Goal: Information Seeking & Learning: Learn about a topic

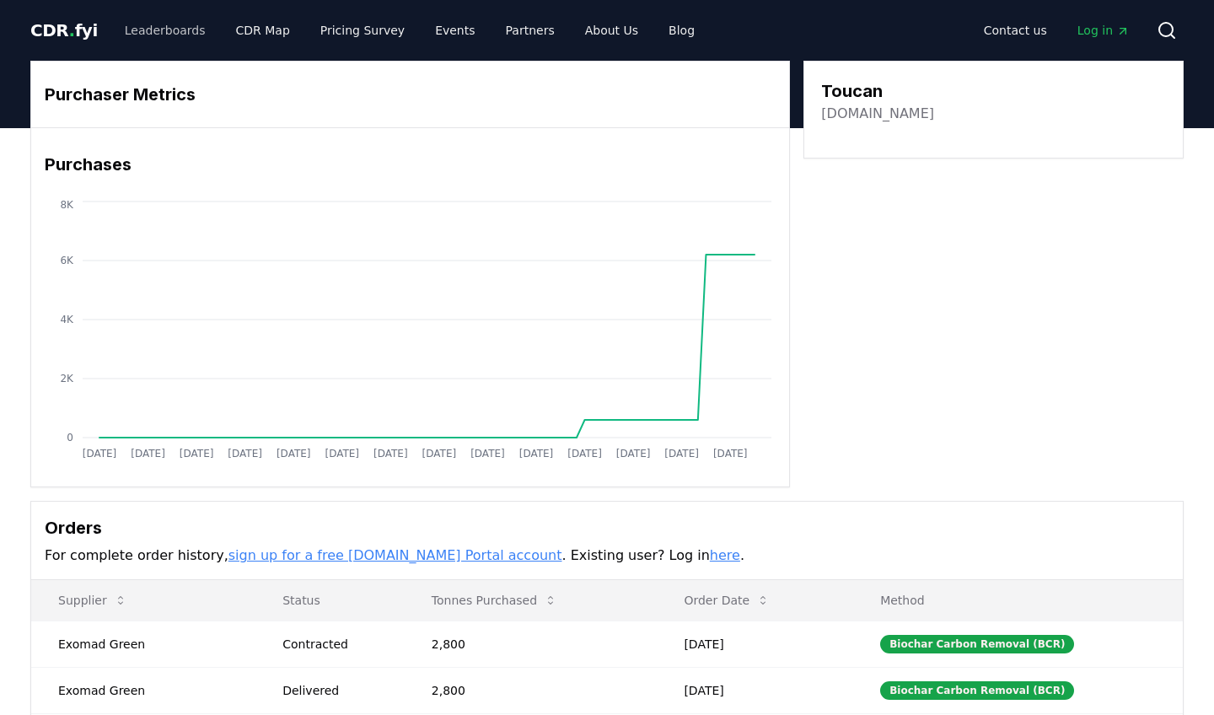
click at [164, 30] on link "Leaderboards" at bounding box center [165, 30] width 108 height 30
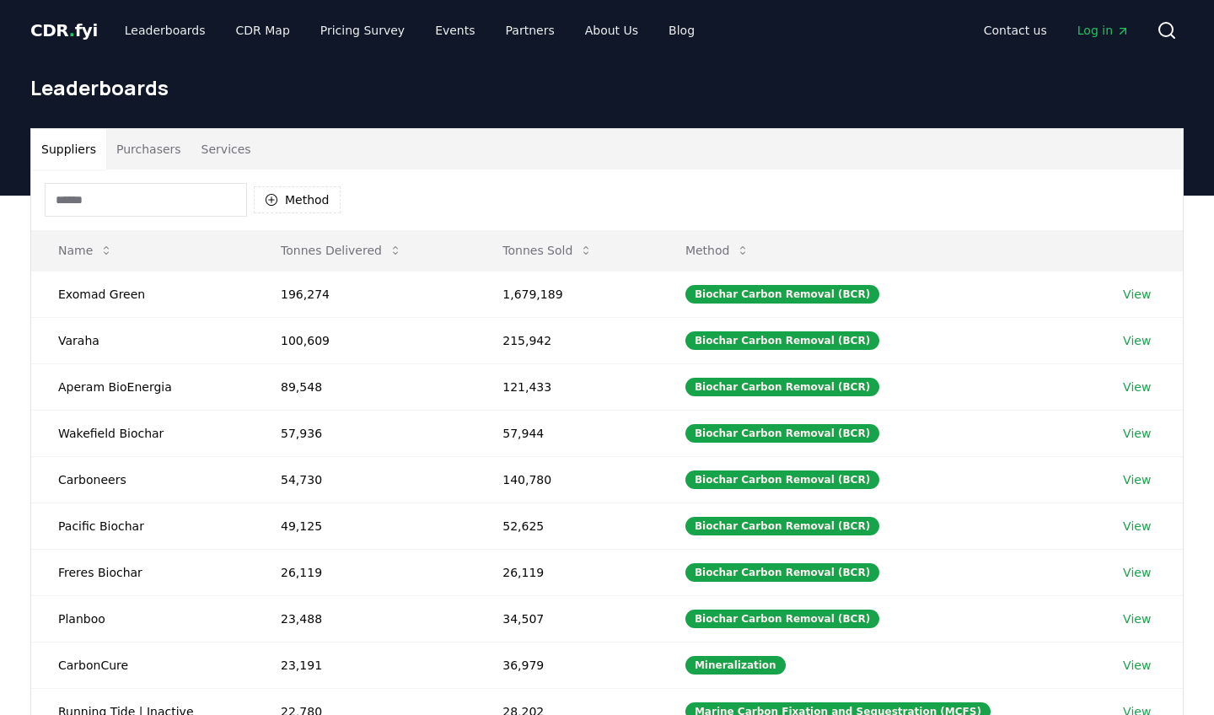
click at [163, 152] on button "Purchasers" at bounding box center [148, 149] width 85 height 40
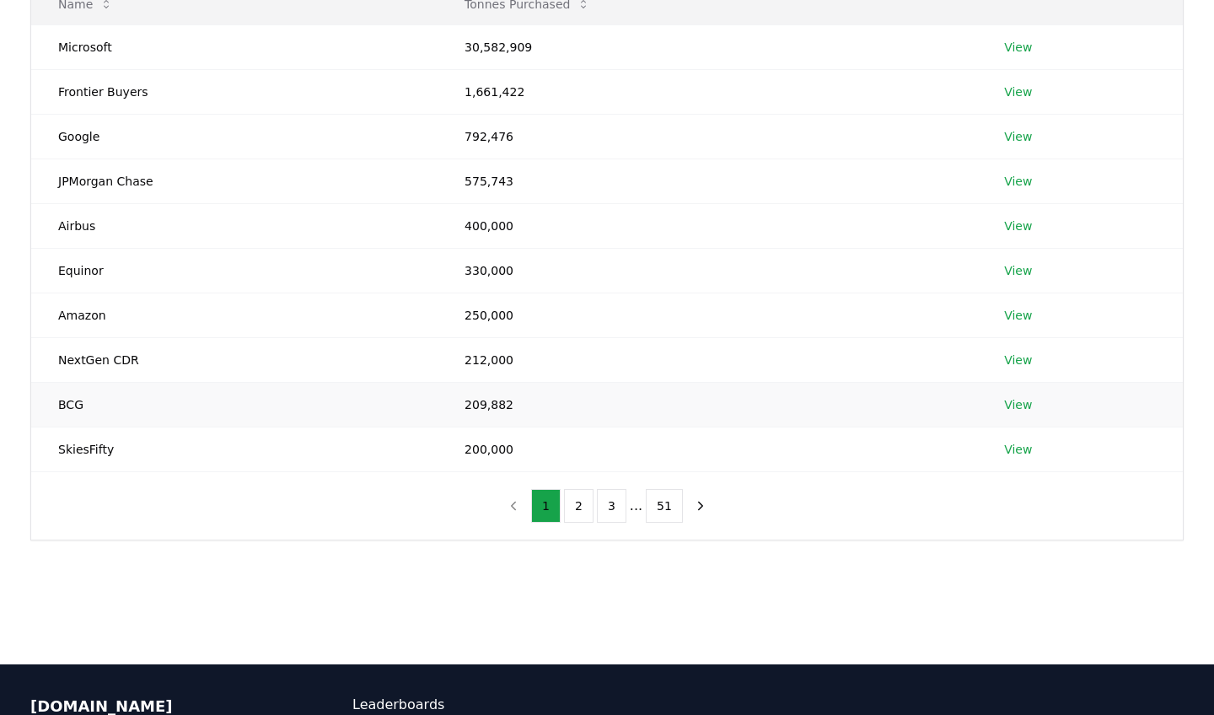
scroll to position [316, 0]
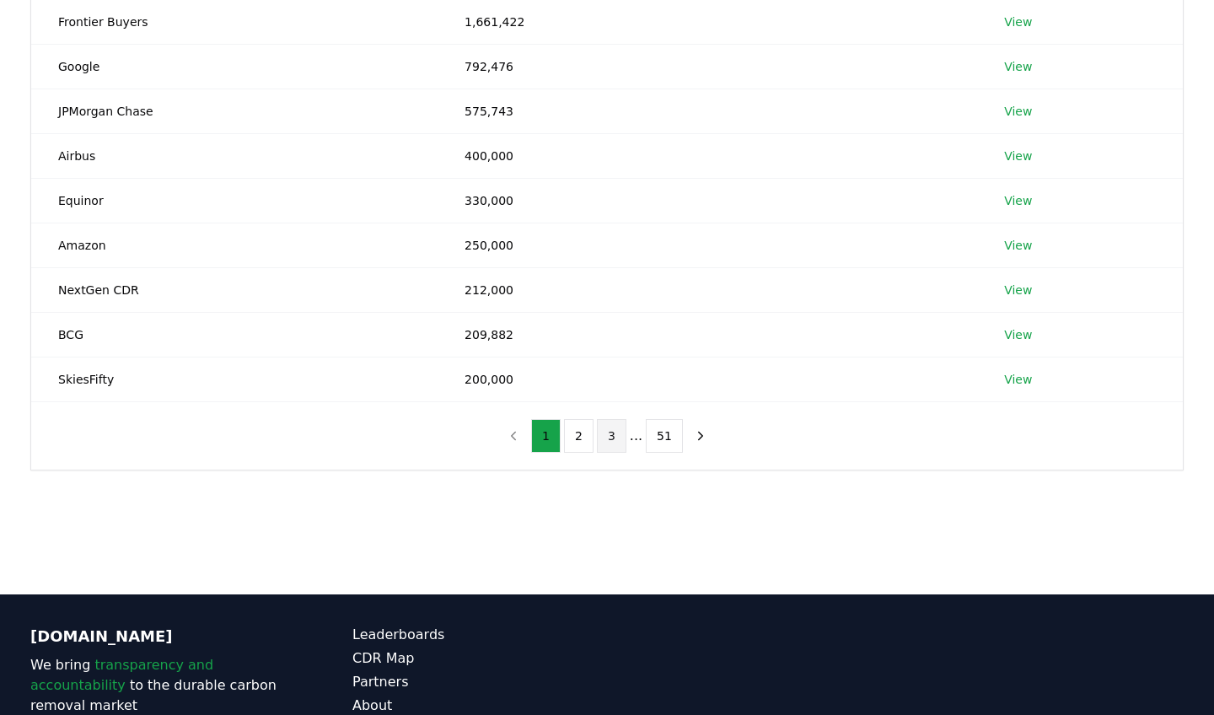
click at [615, 438] on button "3" at bounding box center [611, 436] width 29 height 34
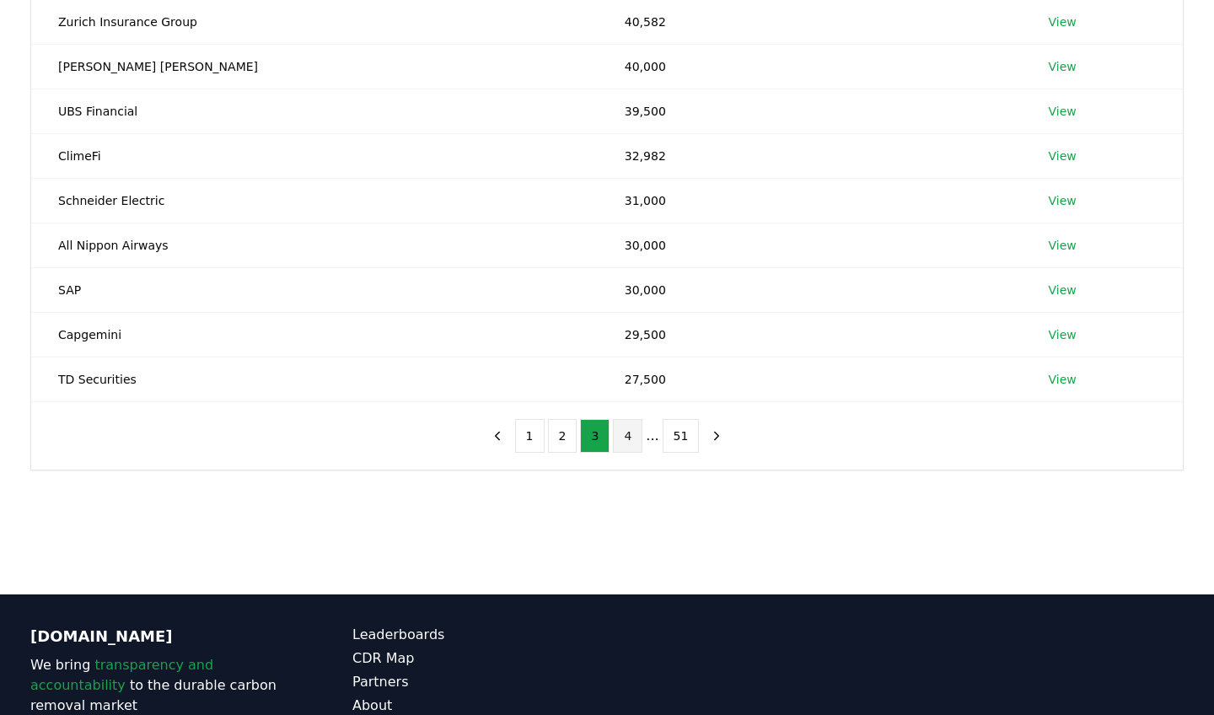
click at [627, 435] on button "4" at bounding box center [627, 436] width 29 height 34
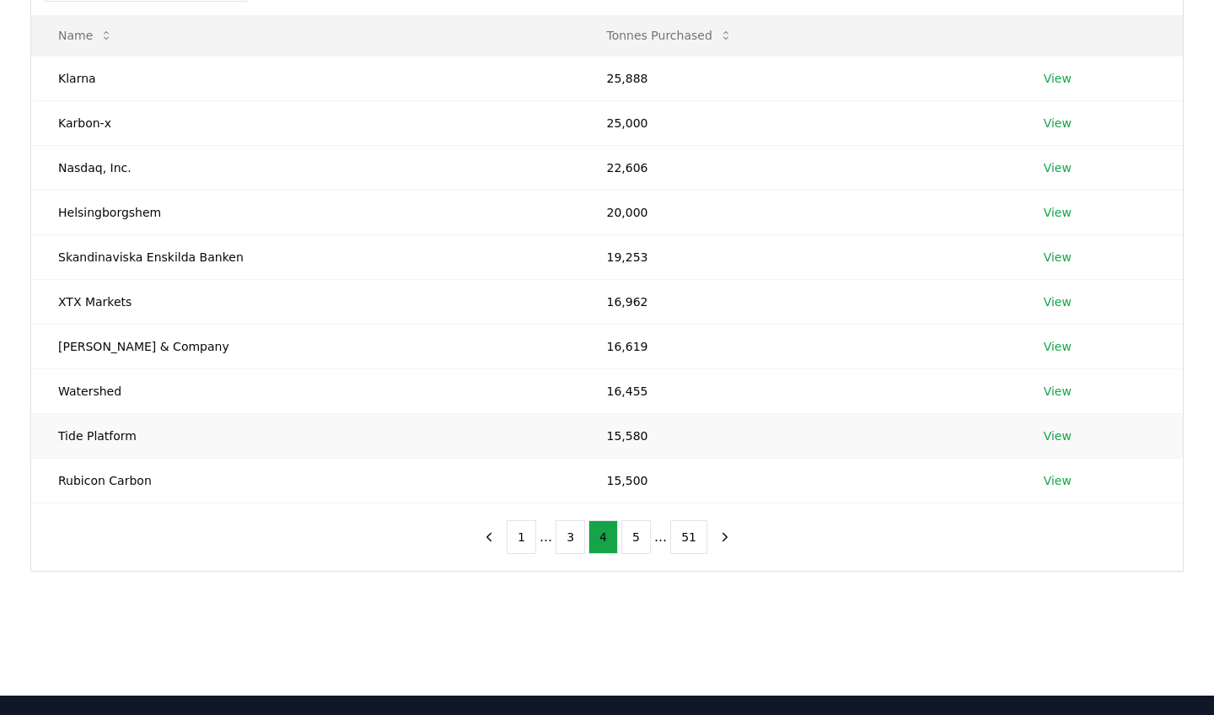
scroll to position [212, 0]
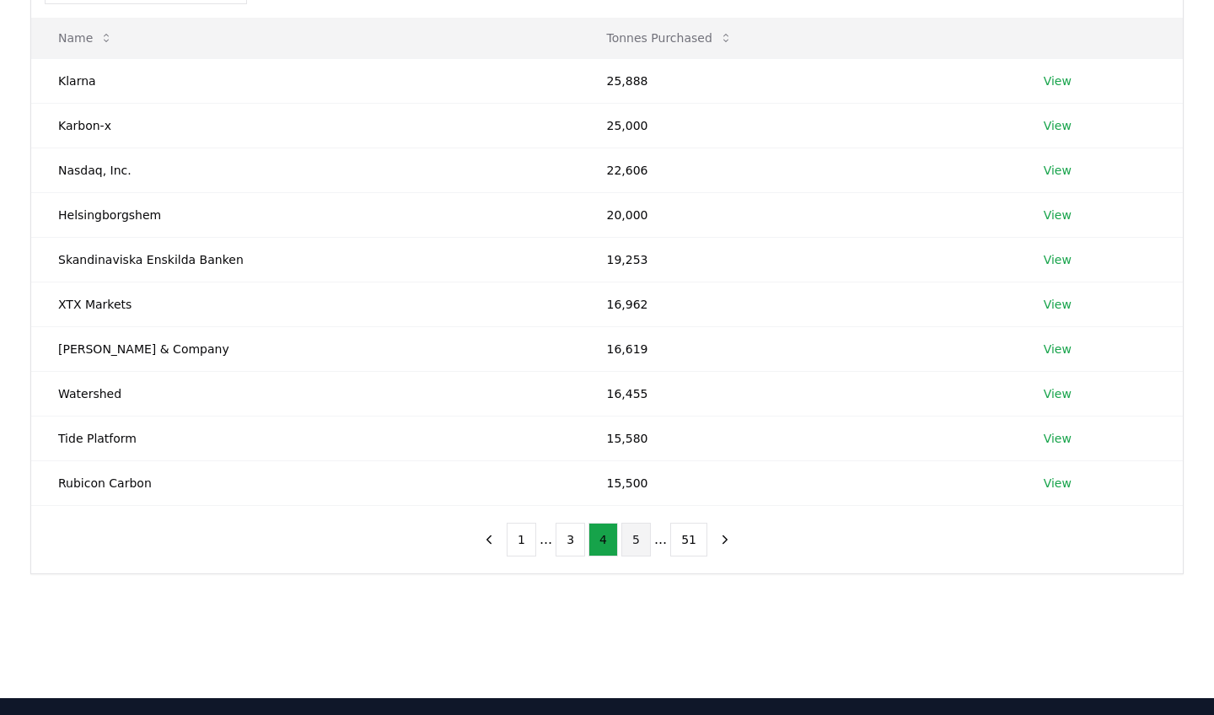
click at [640, 533] on button "5" at bounding box center [635, 539] width 29 height 34
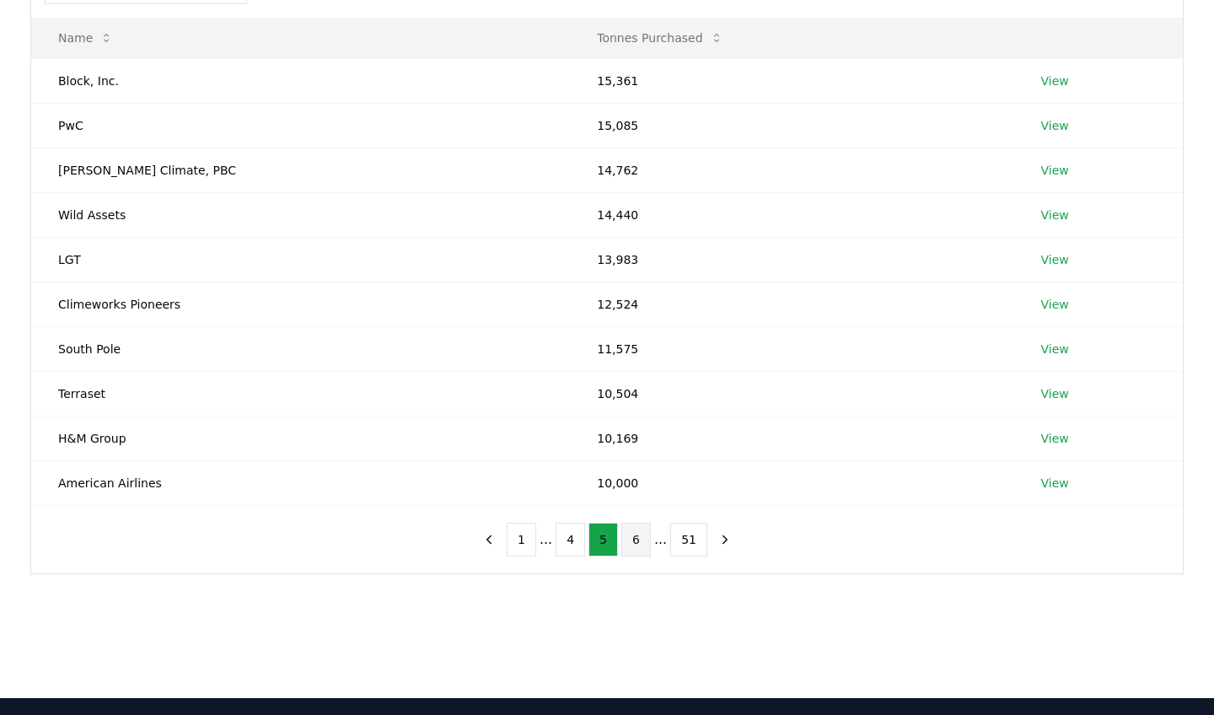
click at [640, 543] on button "6" at bounding box center [635, 539] width 29 height 34
click at [640, 543] on button "7" at bounding box center [635, 539] width 29 height 34
click at [1042, 260] on link "View" at bounding box center [1056, 259] width 28 height 17
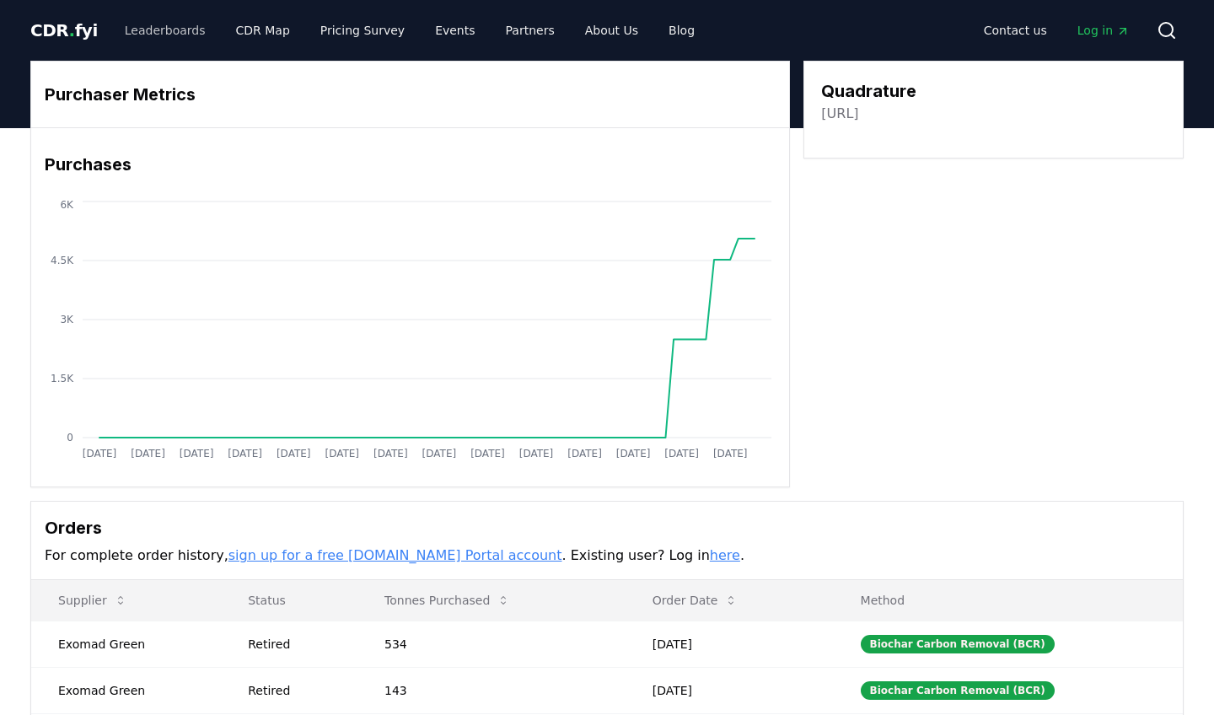
click at [176, 35] on link "Leaderboards" at bounding box center [165, 30] width 108 height 30
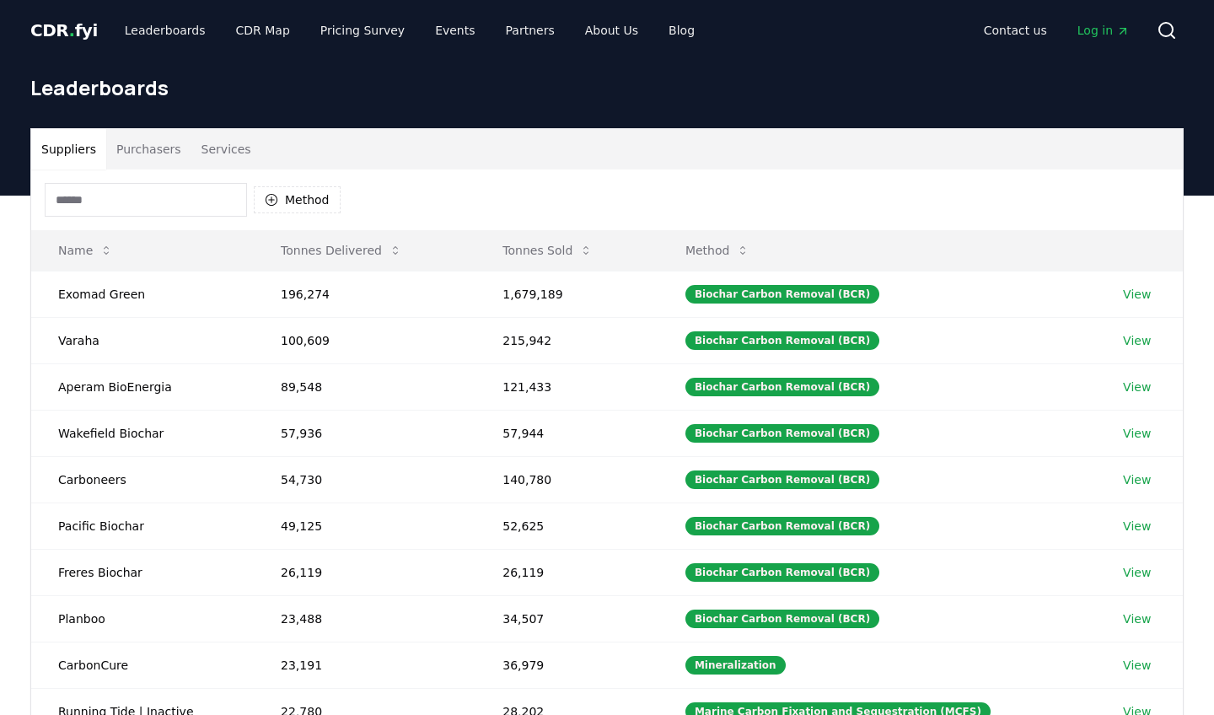
click at [141, 153] on button "Purchasers" at bounding box center [148, 149] width 85 height 40
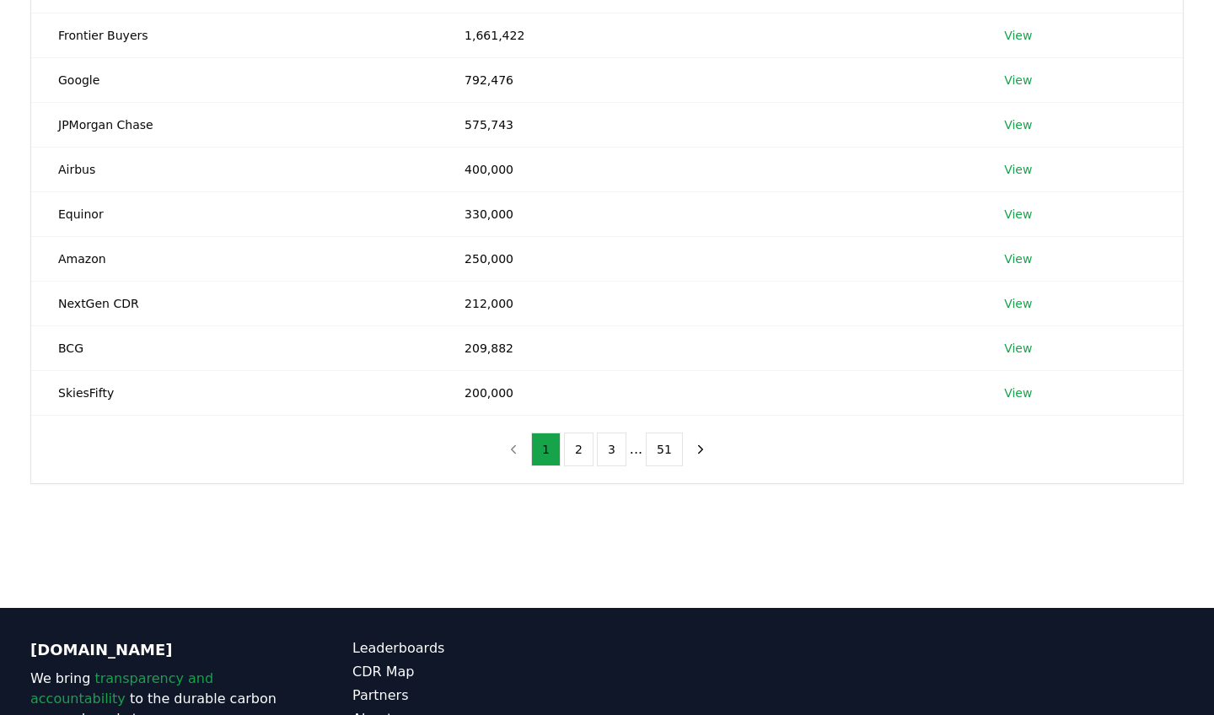
scroll to position [407, 0]
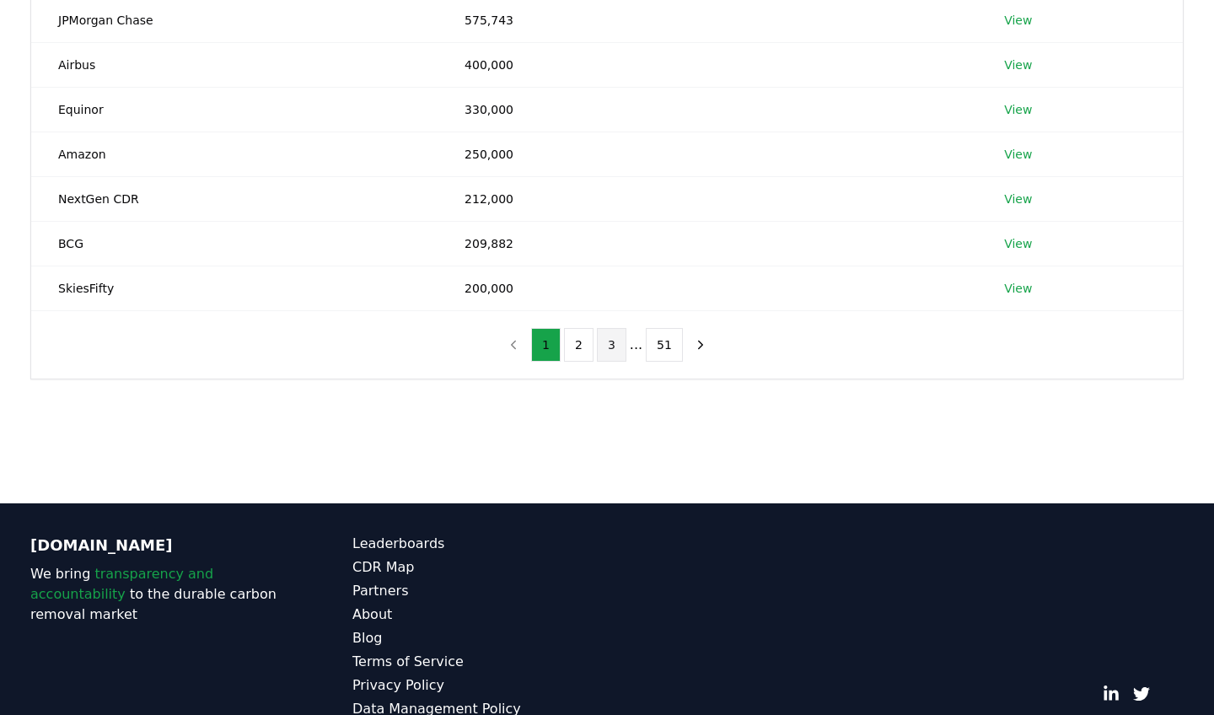
click at [615, 353] on button "3" at bounding box center [611, 345] width 29 height 34
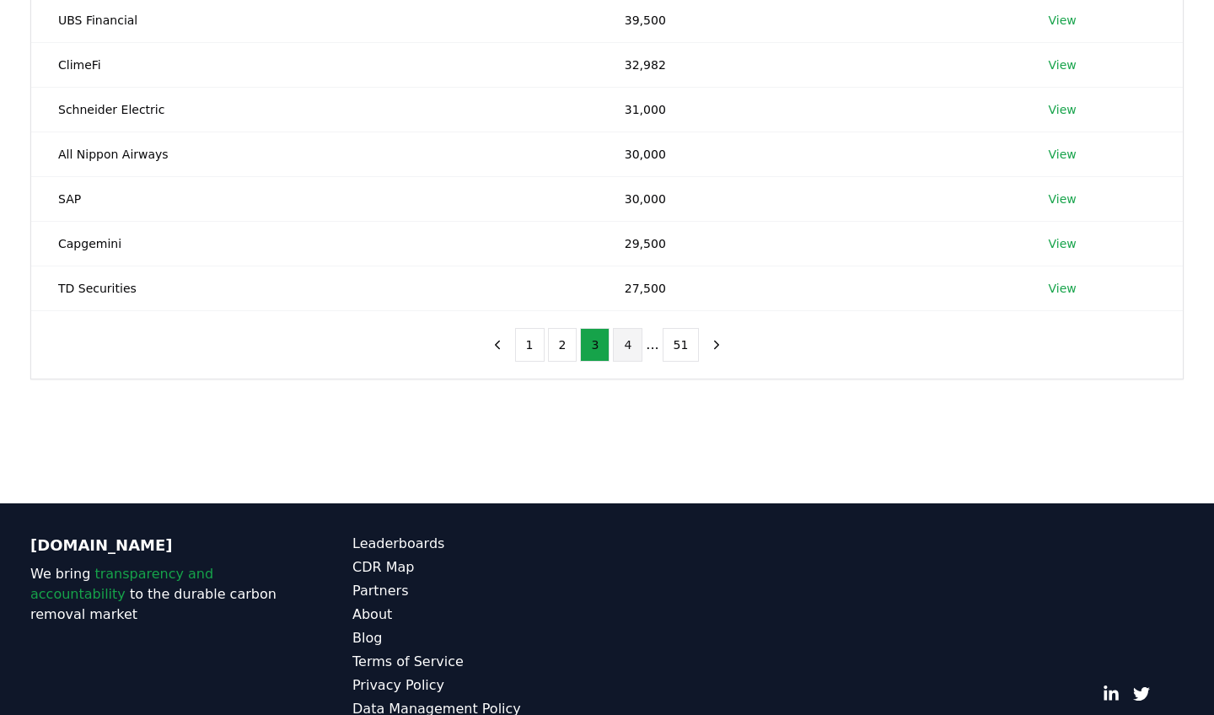
click at [632, 347] on button "4" at bounding box center [627, 345] width 29 height 34
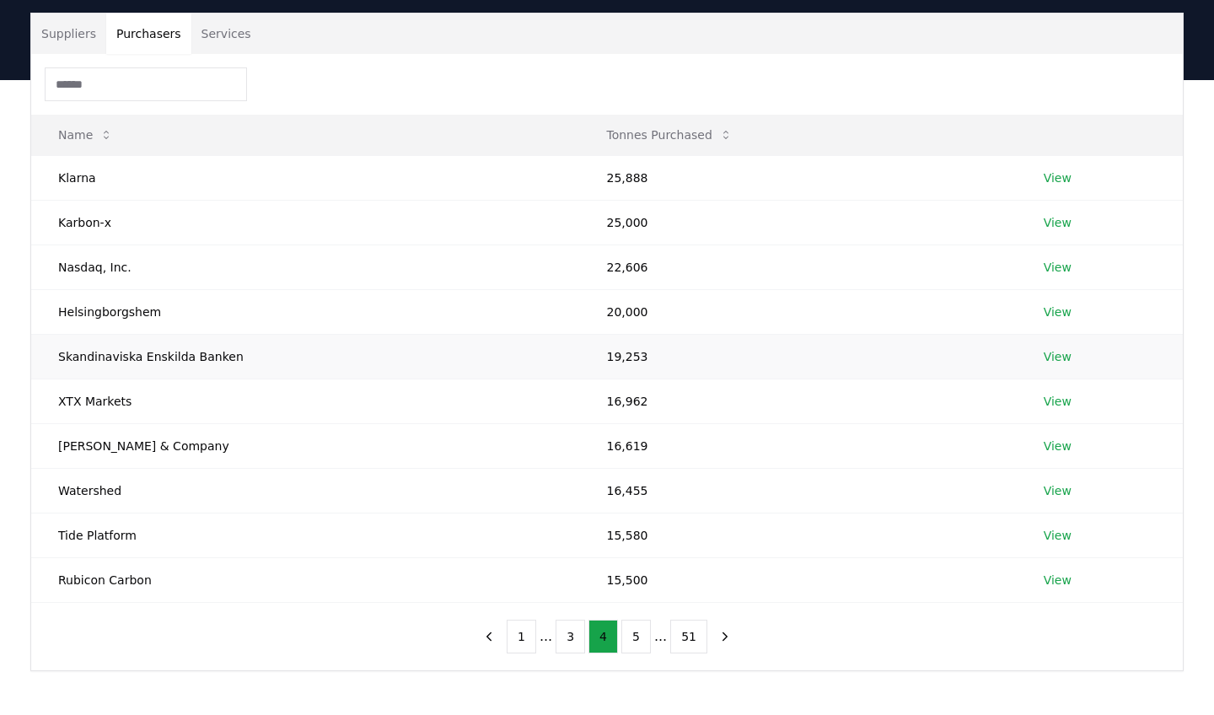
scroll to position [123, 0]
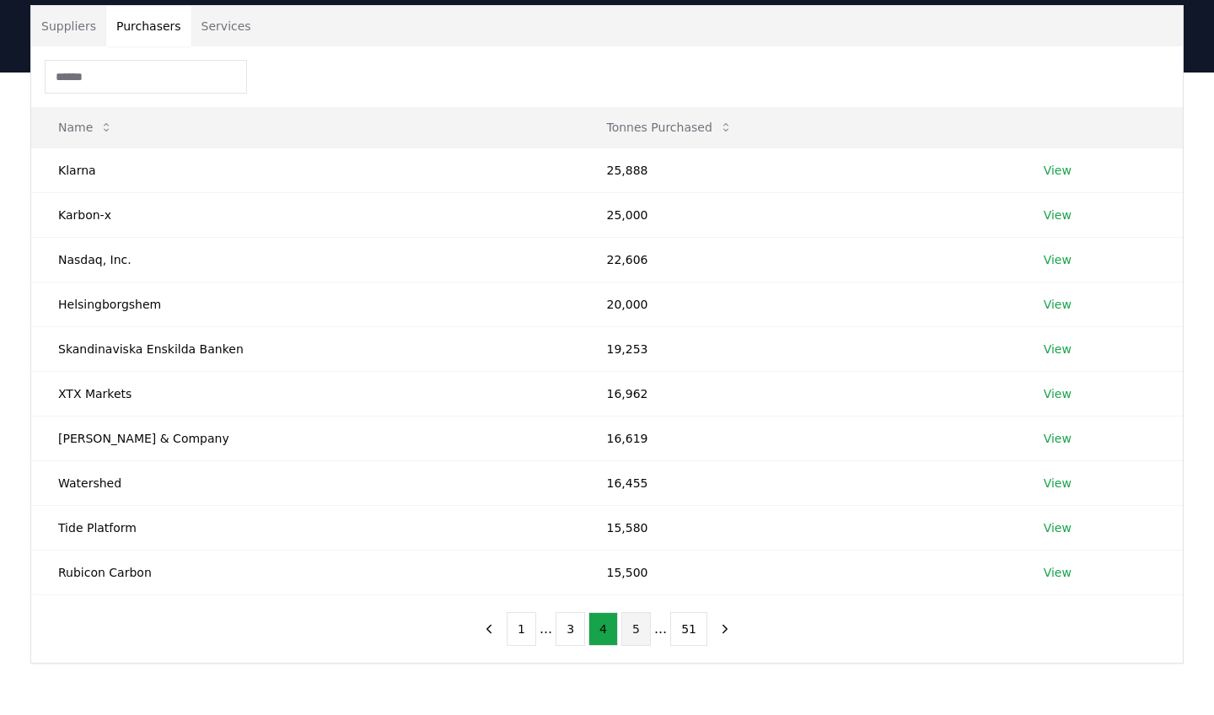
click at [626, 639] on button "5" at bounding box center [635, 629] width 29 height 34
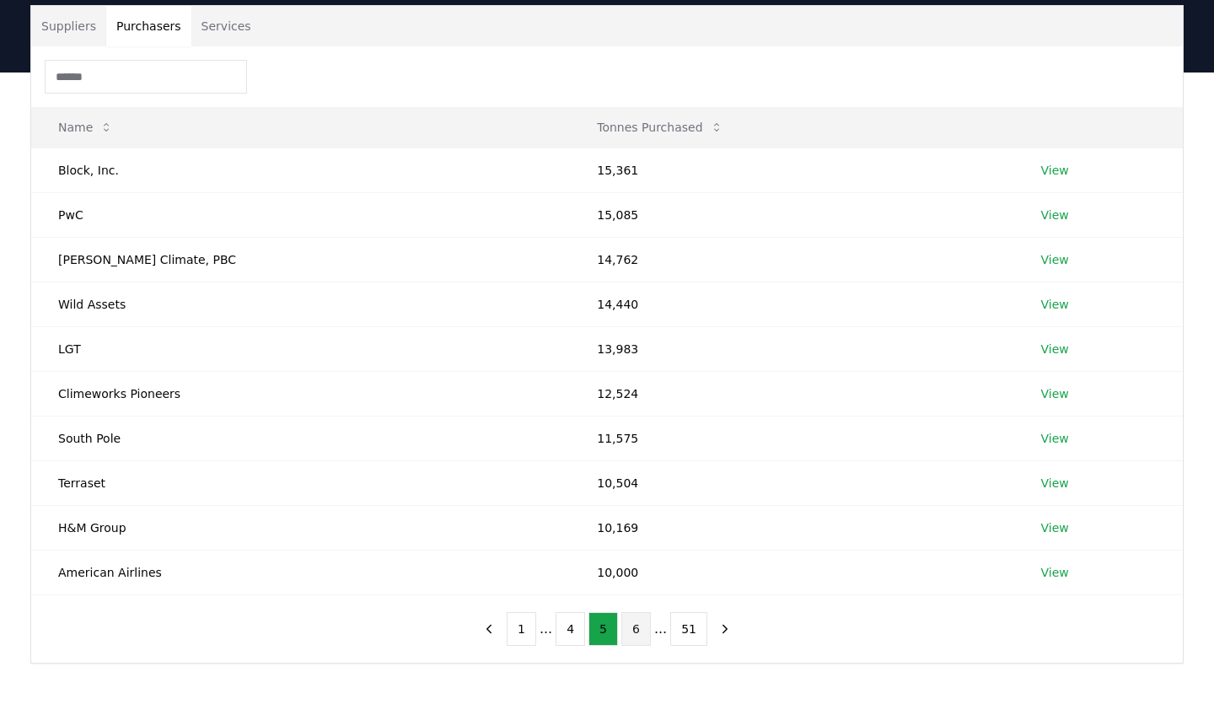
click at [636, 640] on button "6" at bounding box center [635, 629] width 29 height 34
click at [640, 639] on button "7" at bounding box center [635, 629] width 29 height 34
click at [1050, 487] on link "View" at bounding box center [1056, 482] width 28 height 17
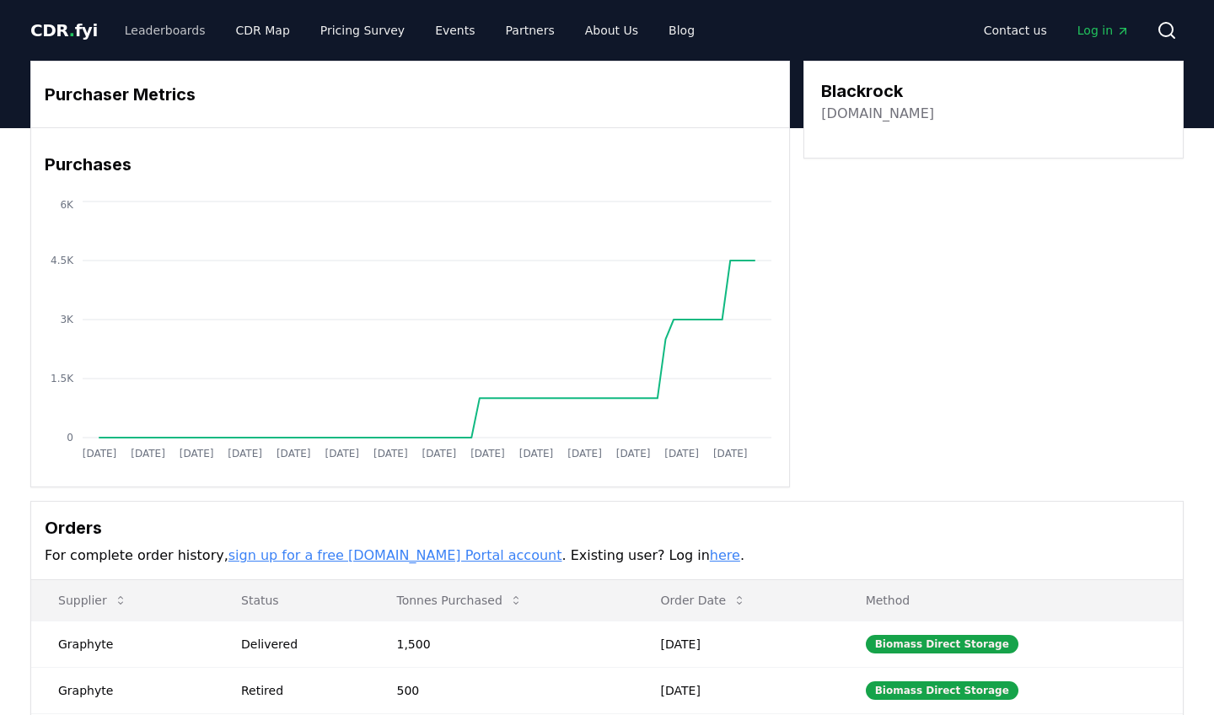
click at [169, 35] on link "Leaderboards" at bounding box center [165, 30] width 108 height 30
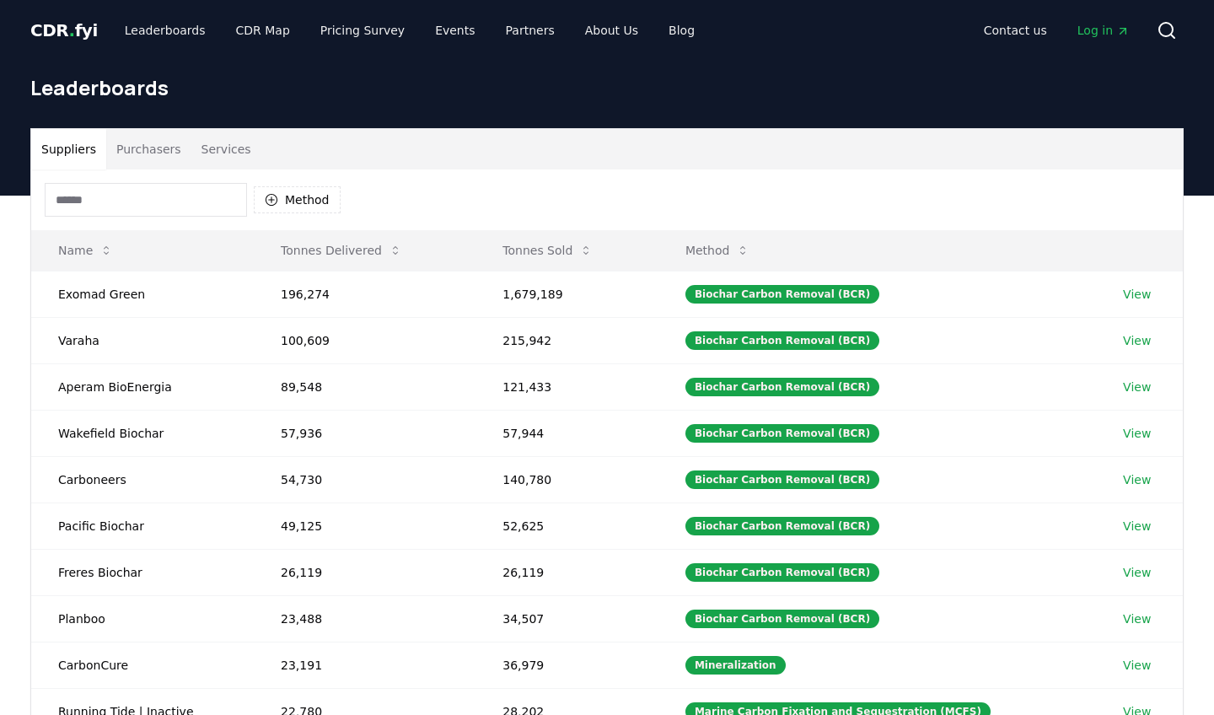
click at [163, 142] on button "Purchasers" at bounding box center [148, 149] width 85 height 40
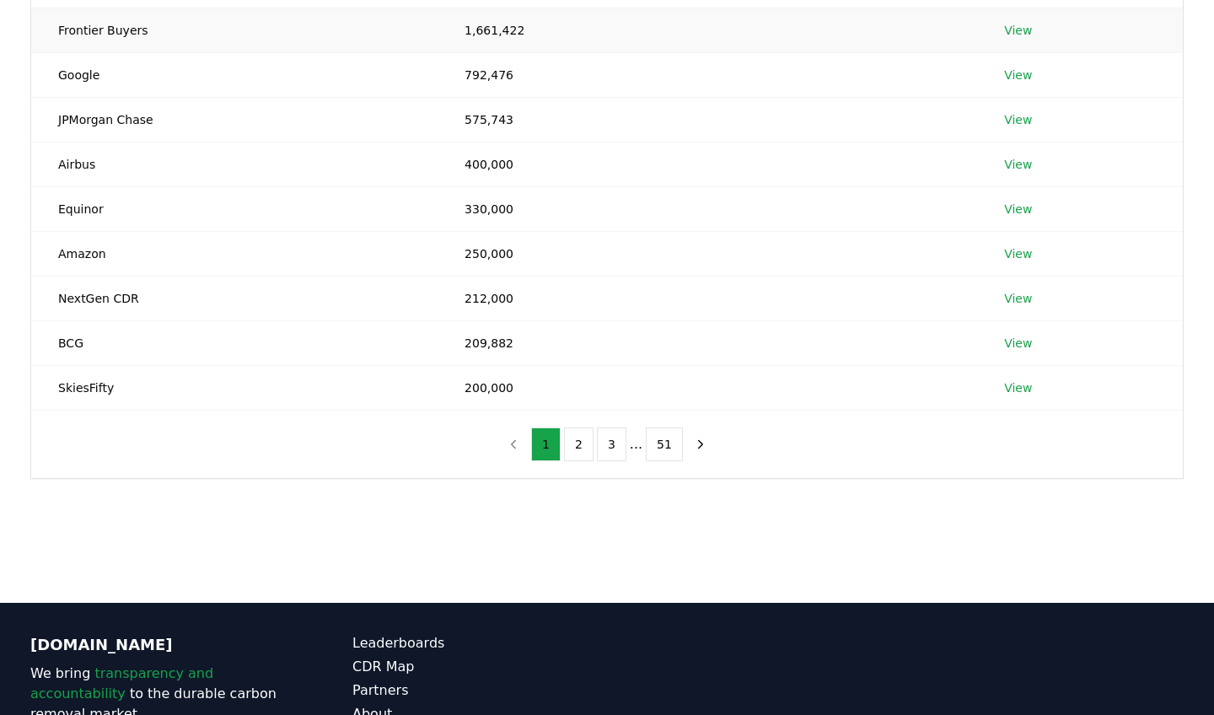
scroll to position [465, 0]
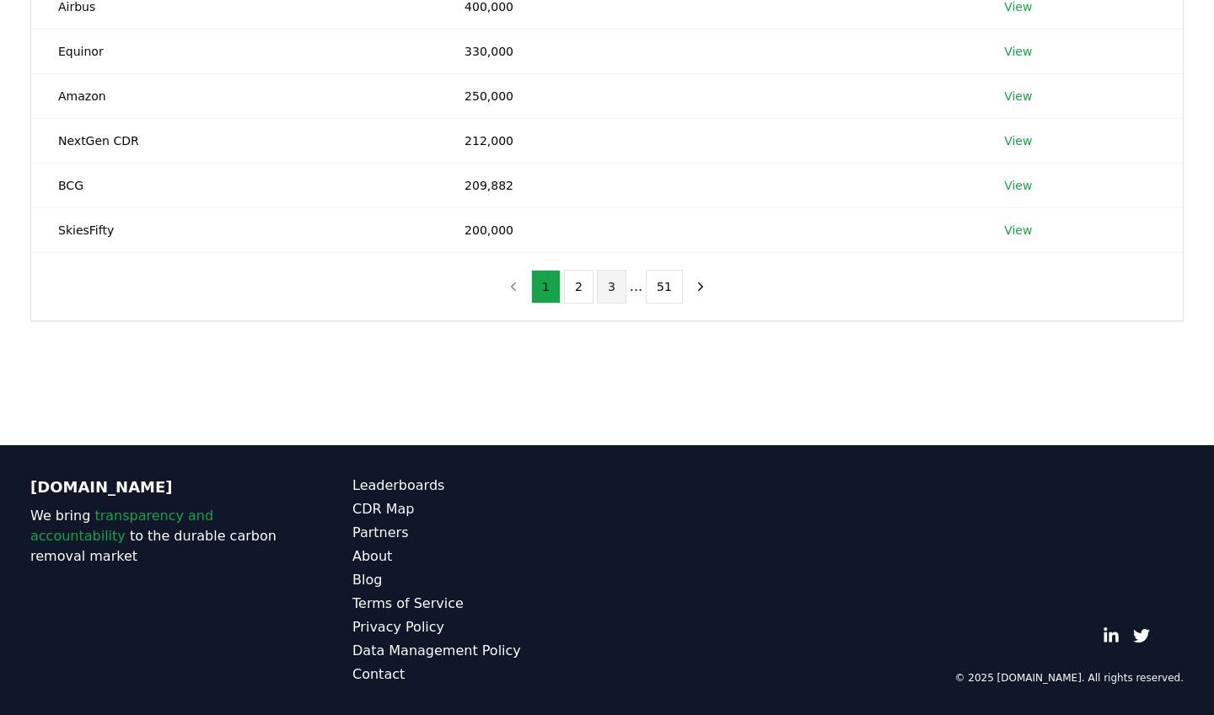
click at [620, 287] on button "3" at bounding box center [611, 287] width 29 height 34
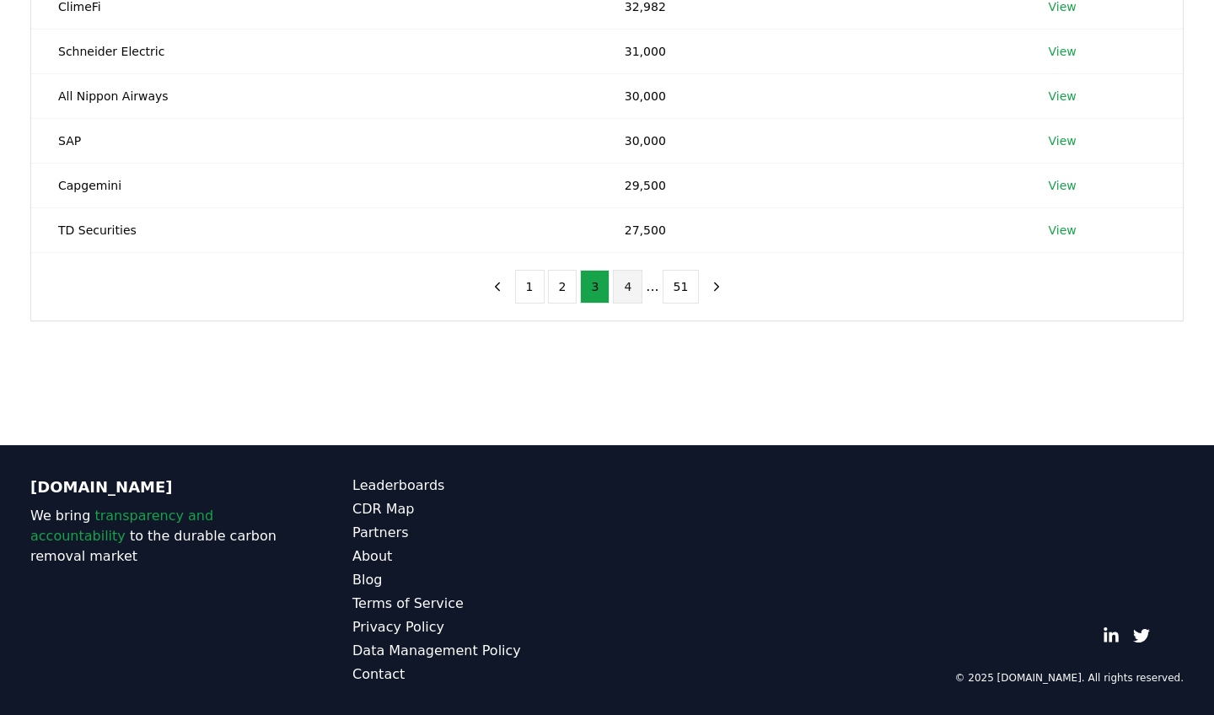
click at [636, 287] on button "4" at bounding box center [627, 287] width 29 height 34
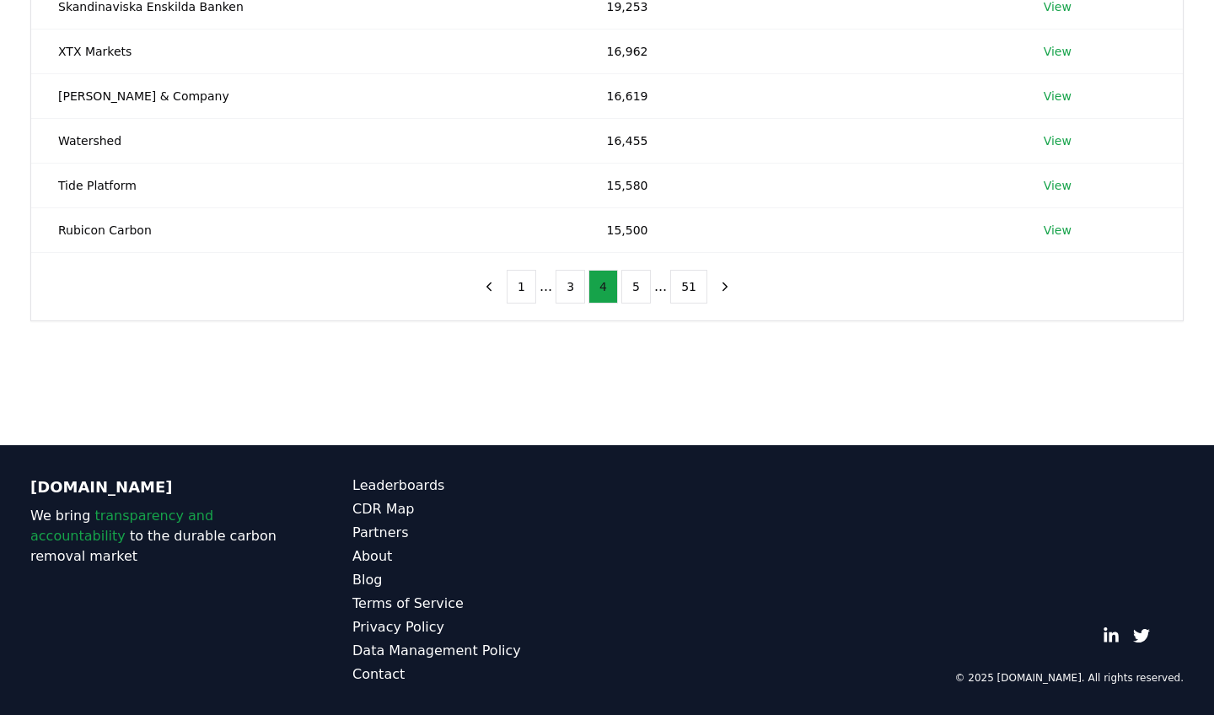
click at [636, 287] on button "5" at bounding box center [635, 287] width 29 height 34
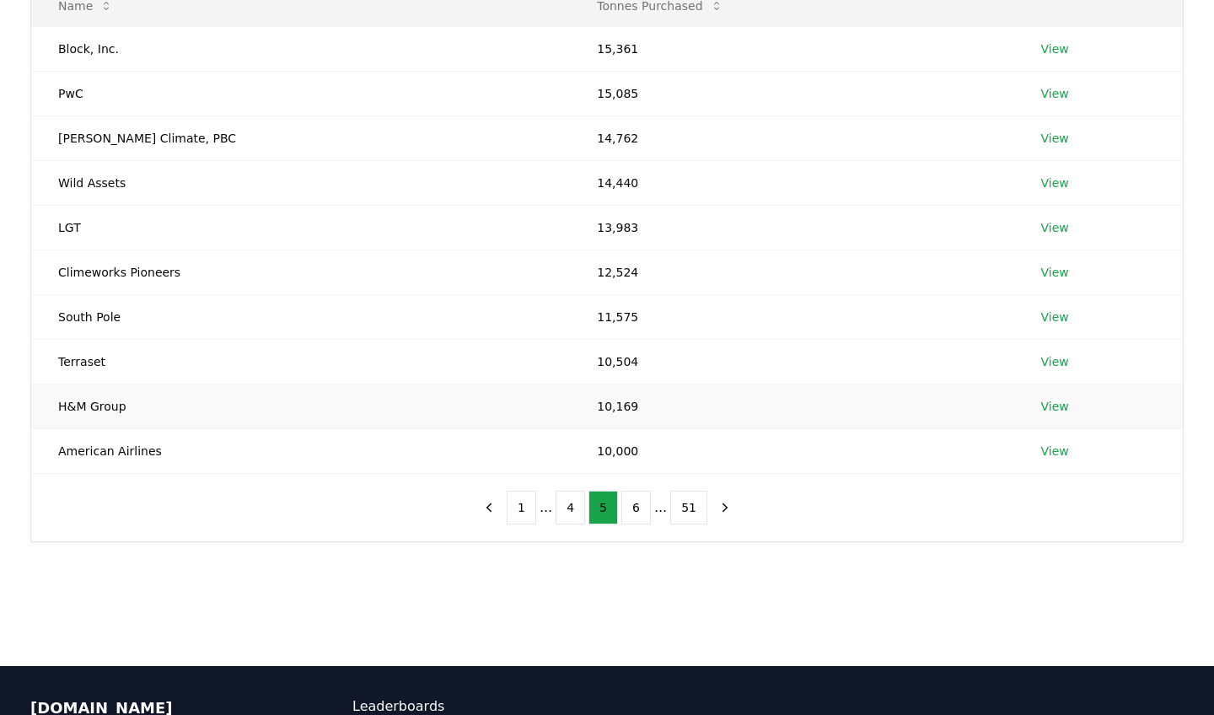
scroll to position [238, 0]
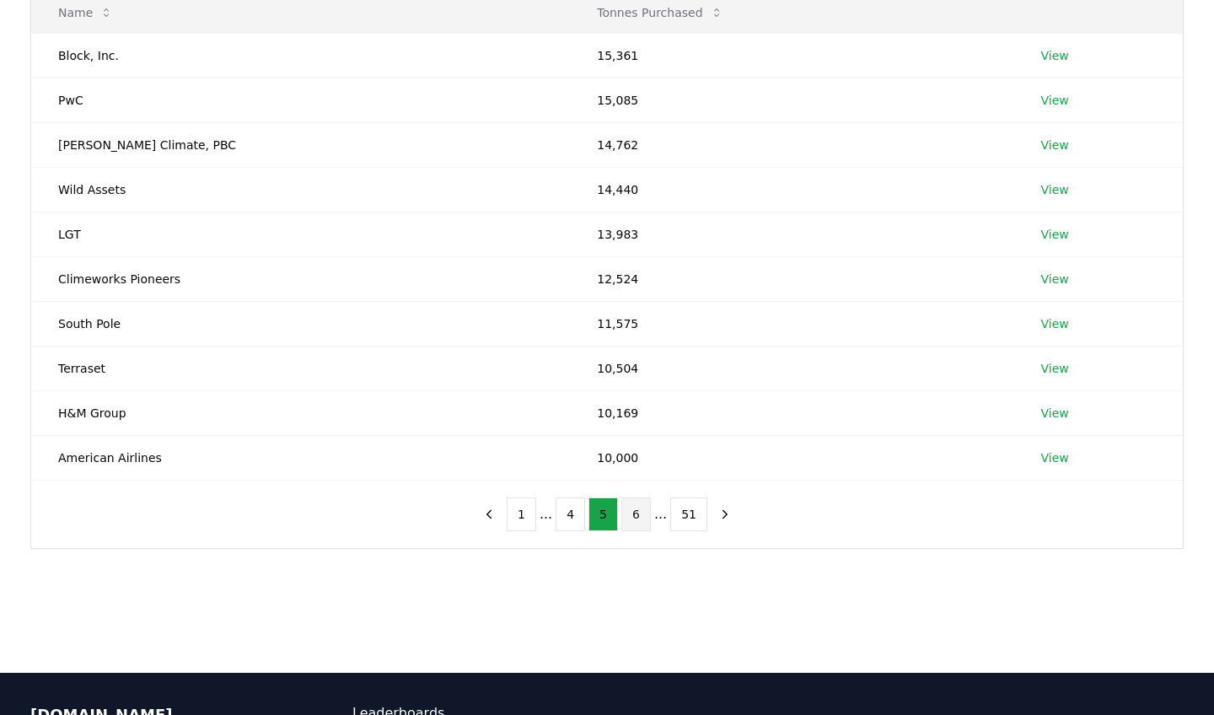
click at [637, 513] on button "6" at bounding box center [635, 514] width 29 height 34
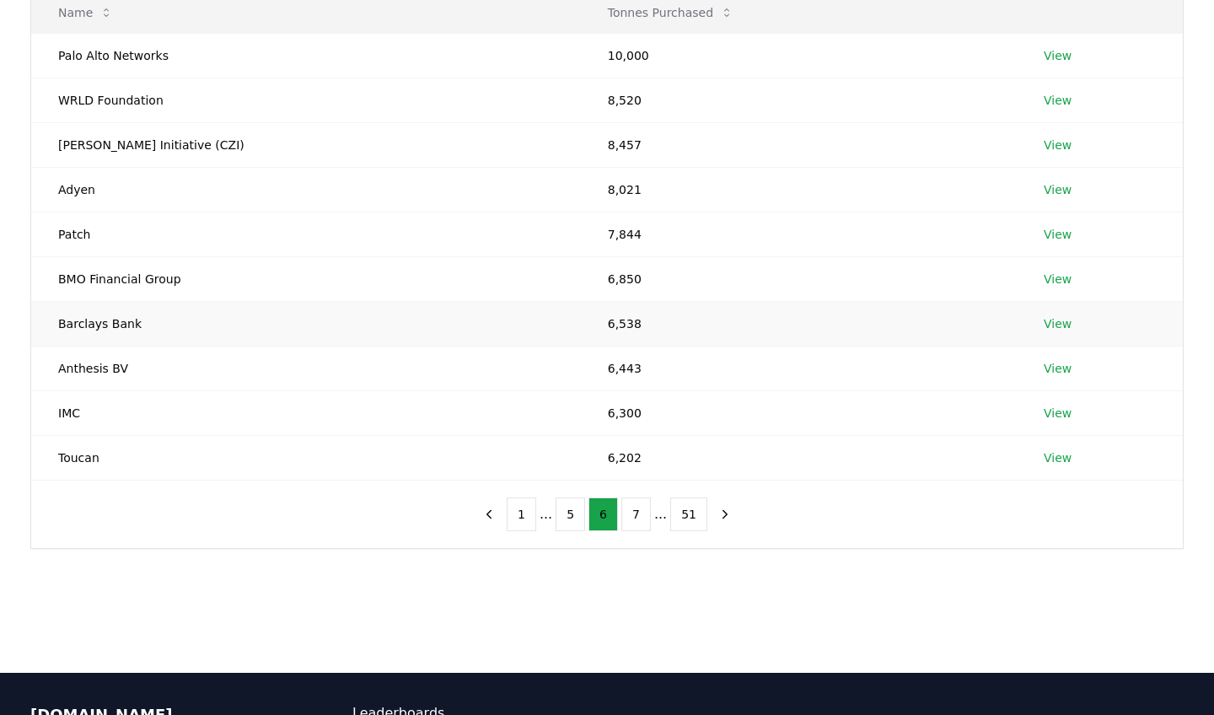
scroll to position [228, 0]
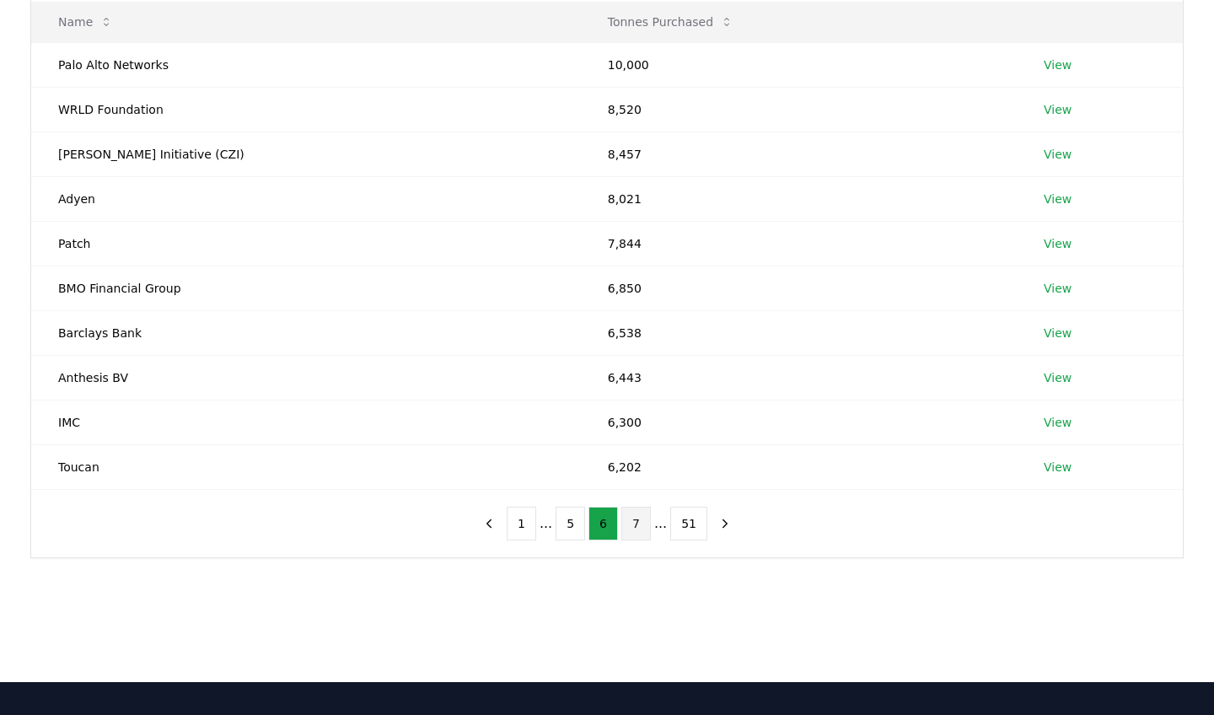
click at [635, 520] on button "7" at bounding box center [635, 523] width 29 height 34
click at [635, 520] on button "8" at bounding box center [635, 523] width 29 height 34
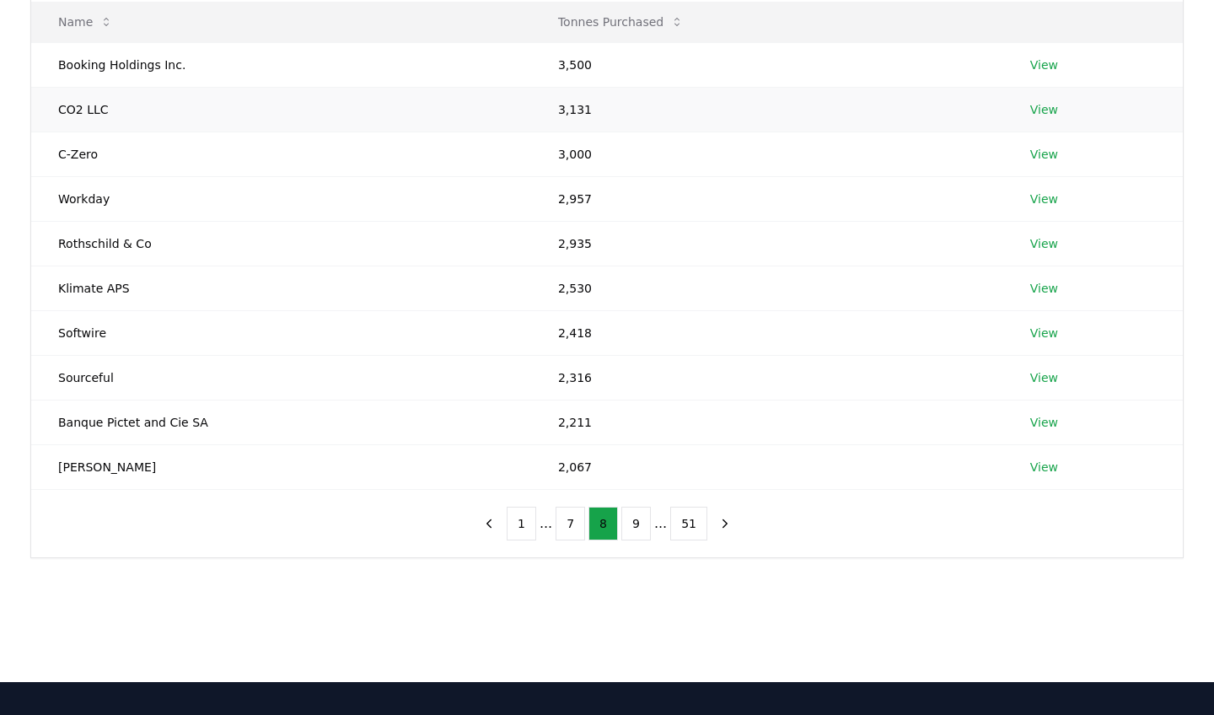
click at [1034, 110] on link "View" at bounding box center [1044, 109] width 28 height 17
